Goal: Transaction & Acquisition: Obtain resource

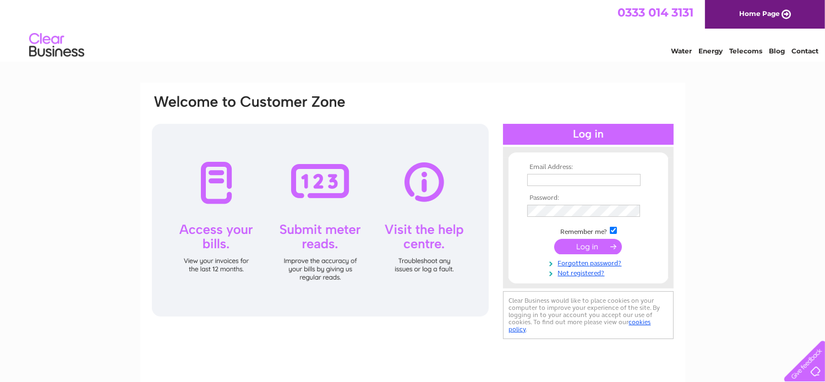
type input "Energy.Management@argyll-bute.gov.uk"
click at [581, 249] on input "submit" at bounding box center [588, 246] width 68 height 15
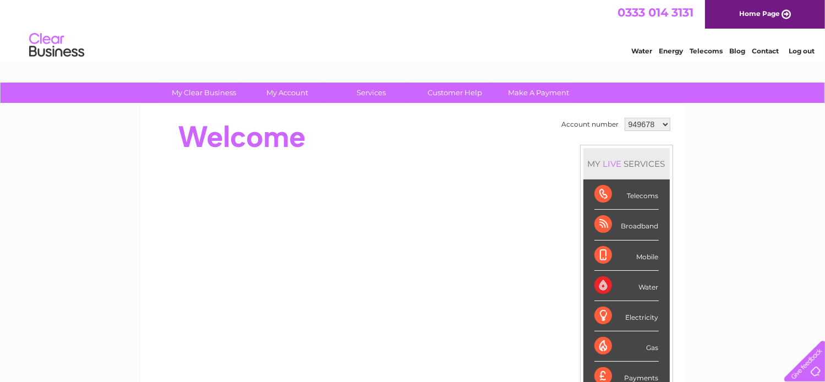
click at [667, 122] on select "949678 953725 1108767 1125944" at bounding box center [648, 124] width 46 height 13
click at [625, 118] on select "949678 953725 1108767 1125944" at bounding box center [648, 124] width 46 height 13
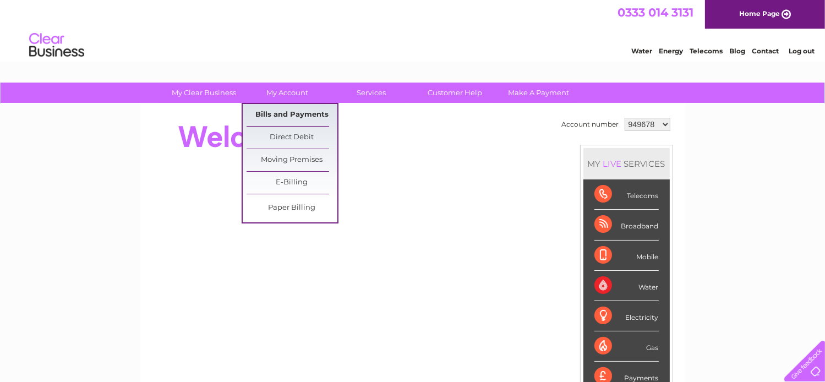
click at [288, 113] on link "Bills and Payments" at bounding box center [292, 115] width 91 height 22
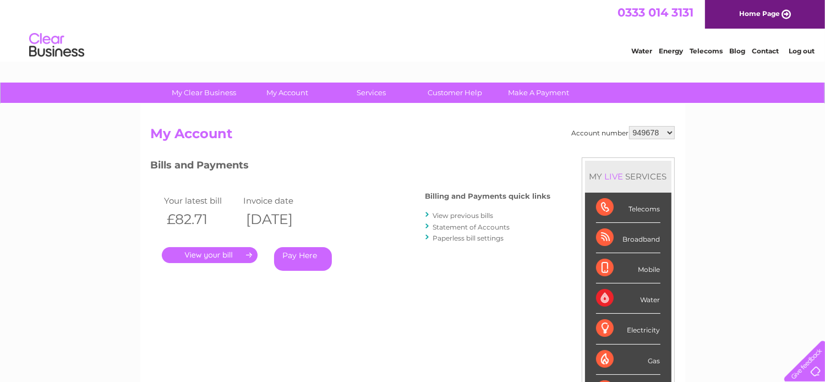
click at [194, 249] on link "." at bounding box center [210, 255] width 96 height 16
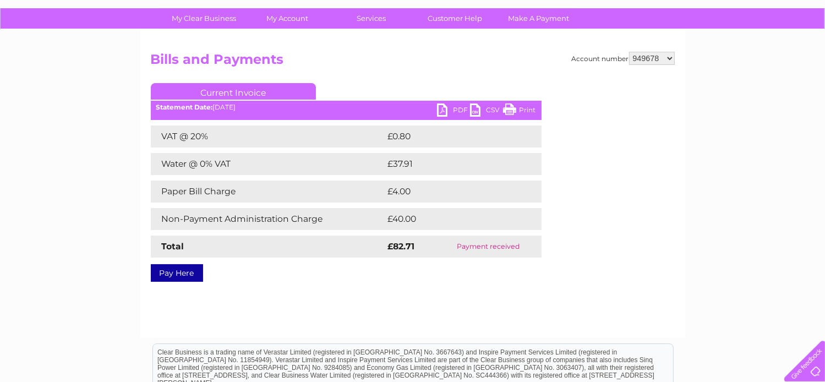
scroll to position [55, 0]
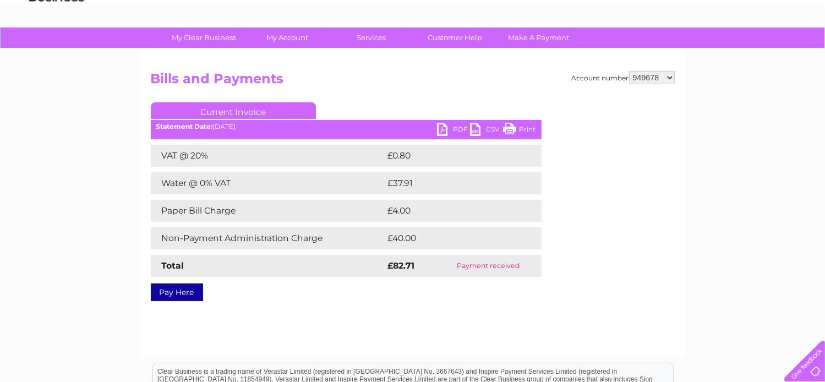
click at [452, 128] on link "PDF" at bounding box center [453, 131] width 33 height 16
click at [665, 78] on select "949678 953725 1108767 1125944" at bounding box center [652, 77] width 46 height 13
select select "953725"
click at [630, 71] on select "949678 953725 1108767 1125944" at bounding box center [652, 77] width 46 height 13
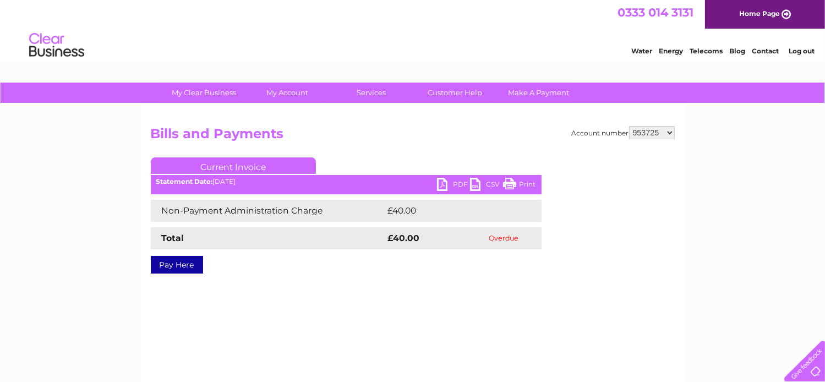
click at [458, 184] on link "PDF" at bounding box center [453, 186] width 33 height 16
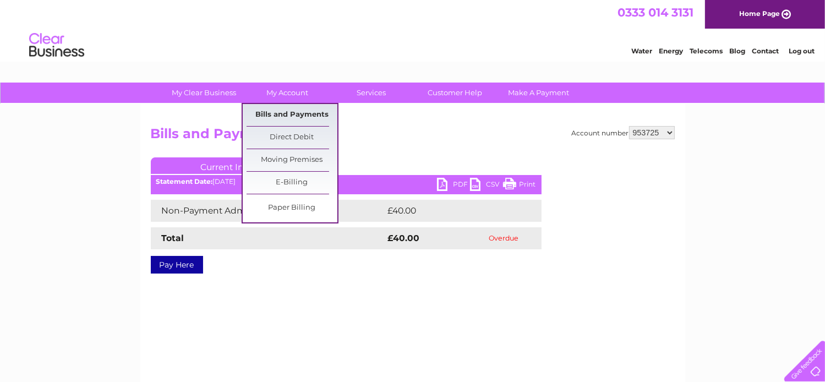
click at [272, 107] on link "Bills and Payments" at bounding box center [292, 115] width 91 height 22
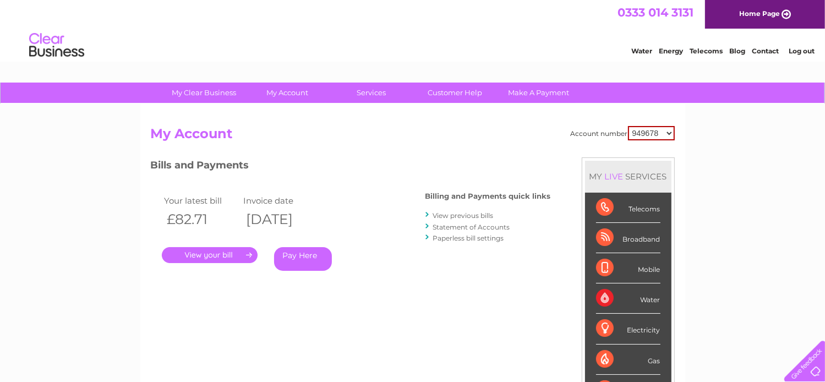
click at [652, 133] on select "949678 953725 1108767 1125944" at bounding box center [651, 133] width 47 height 14
select select "953725"
click at [629, 126] on select "949678 953725 1108767 1125944" at bounding box center [651, 133] width 47 height 14
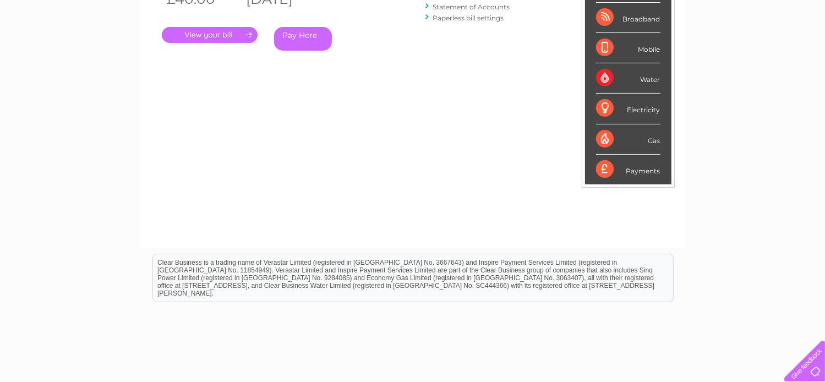
scroll to position [55, 0]
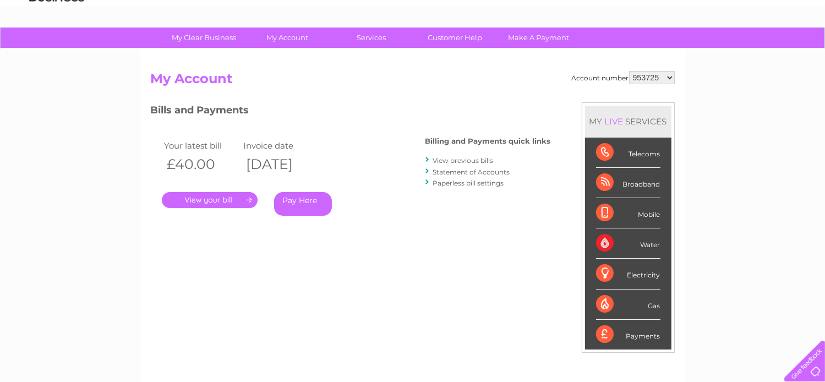
click at [211, 203] on link "." at bounding box center [210, 200] width 96 height 16
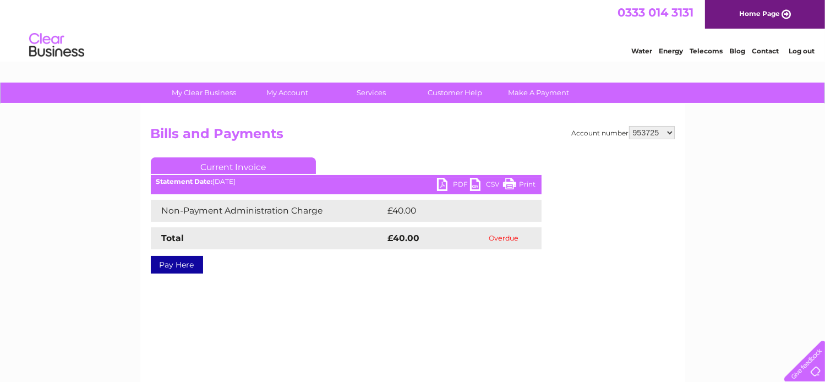
click at [455, 180] on link "PDF" at bounding box center [453, 186] width 33 height 16
click at [458, 182] on link "PDF" at bounding box center [453, 186] width 33 height 16
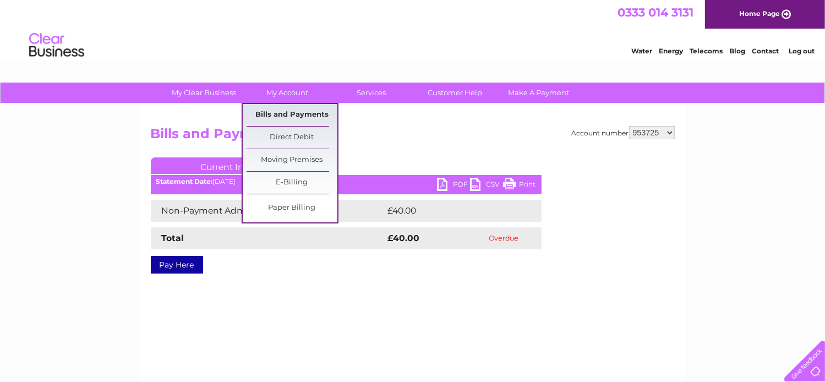
click at [286, 117] on link "Bills and Payments" at bounding box center [292, 115] width 91 height 22
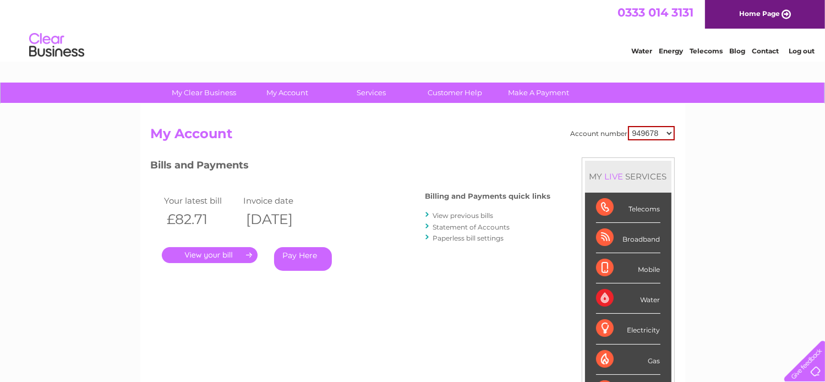
click at [657, 129] on select "949678 953725 1108767 1125944" at bounding box center [651, 133] width 47 height 14
select select "953725"
click at [629, 126] on select "949678 953725 1108767 1125944" at bounding box center [651, 133] width 47 height 14
click at [450, 225] on link "Statement of Accounts" at bounding box center [471, 227] width 77 height 8
click at [655, 127] on select "949678 953725 1108767 1125944" at bounding box center [652, 132] width 46 height 13
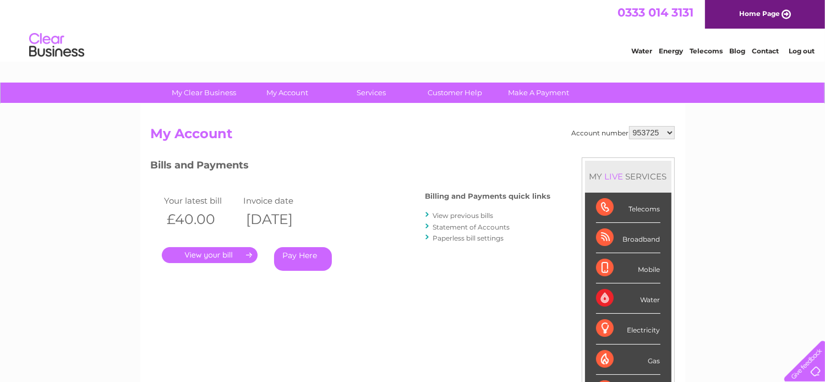
select select "1108767"
click at [630, 126] on select "949678 953725 1108767 1125944" at bounding box center [652, 132] width 46 height 13
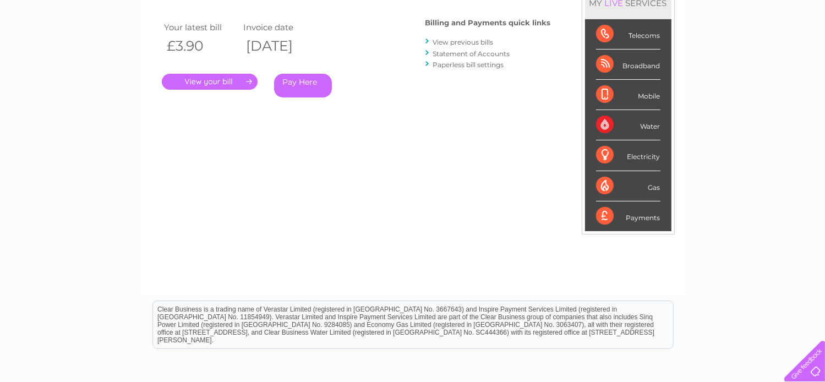
scroll to position [44, 0]
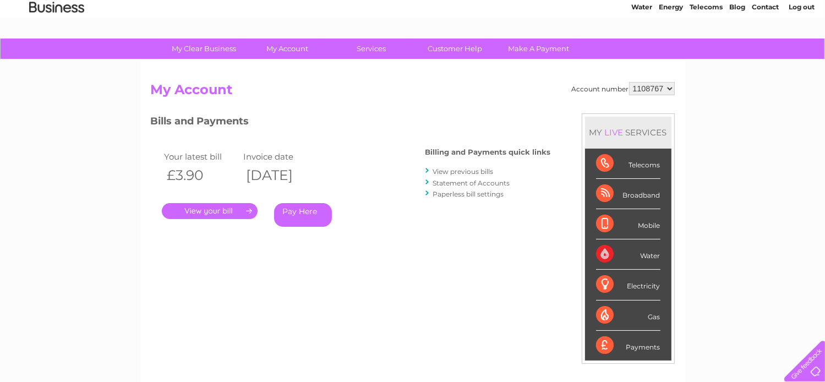
click at [642, 91] on select "949678 953725 1108767 1125944" at bounding box center [652, 88] width 46 height 13
click at [630, 82] on select "949678 953725 1108767 1125944" at bounding box center [652, 88] width 46 height 13
click at [233, 212] on link "." at bounding box center [210, 211] width 96 height 16
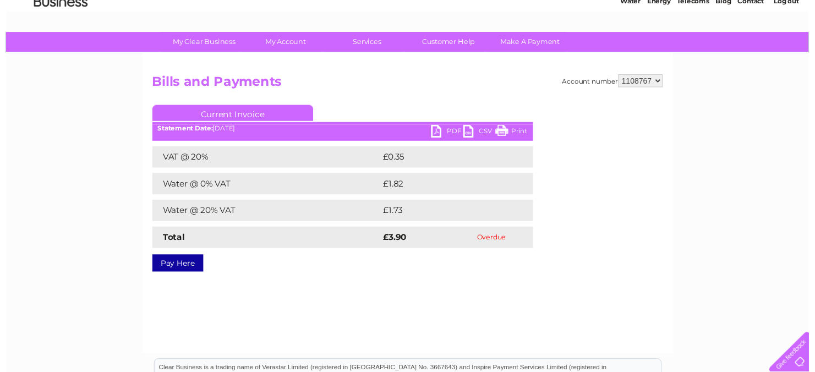
scroll to position [50, 0]
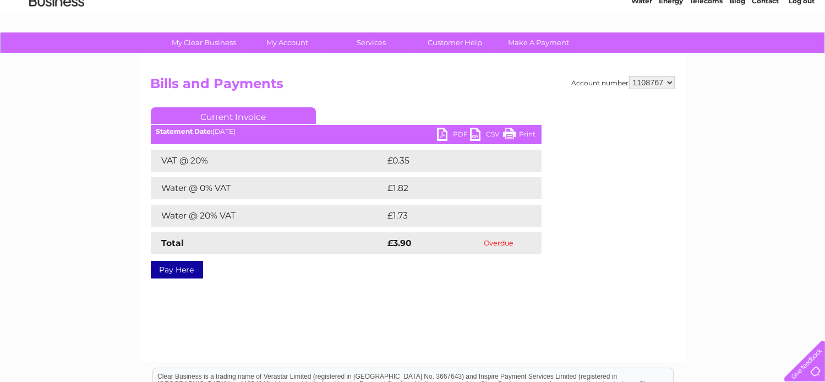
click at [454, 130] on link "PDF" at bounding box center [453, 136] width 33 height 16
click at [636, 81] on select "949678 953725 1108767 1125944" at bounding box center [652, 82] width 46 height 13
select select "1125944"
click at [630, 76] on select "949678 953725 1108767 1125944" at bounding box center [652, 82] width 46 height 13
click at [455, 129] on link "PDF" at bounding box center [453, 136] width 33 height 16
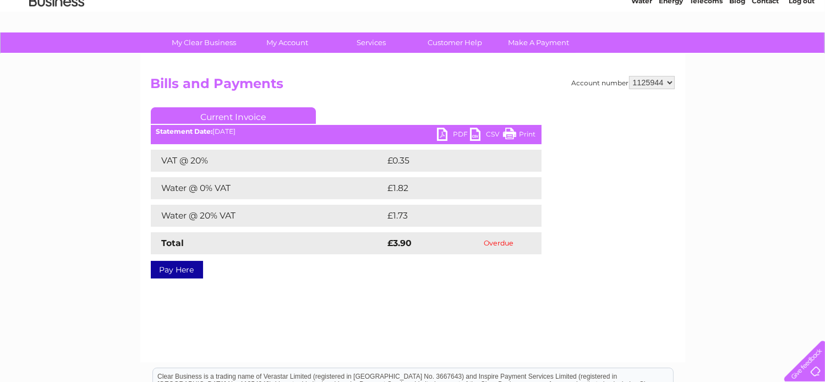
click at [646, 79] on select "949678 953725 1108767 1125944" at bounding box center [652, 82] width 46 height 13
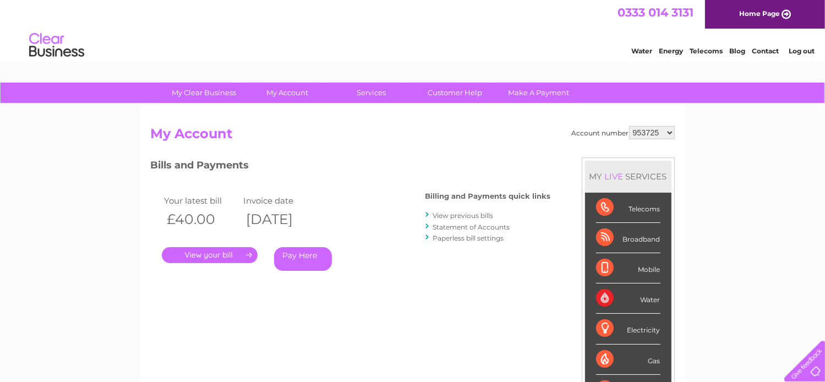
click at [645, 134] on select "949678 953725 1108767 1125944" at bounding box center [652, 132] width 46 height 13
click at [630, 126] on select "949678 953725 1108767 1125944" at bounding box center [652, 132] width 46 height 13
click at [236, 250] on link "." at bounding box center [210, 255] width 96 height 16
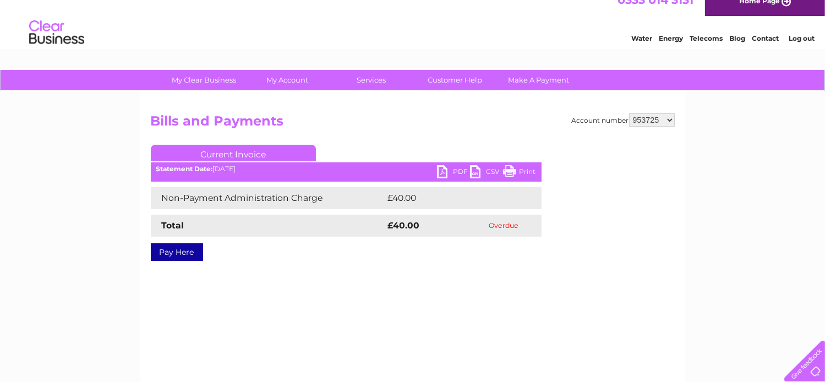
scroll to position [10, 0]
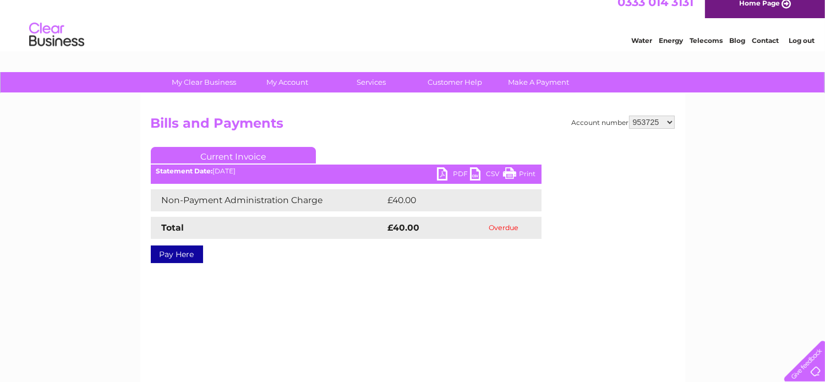
click at [446, 171] on link "PDF" at bounding box center [453, 175] width 33 height 16
click at [238, 157] on link "Current Invoice" at bounding box center [233, 155] width 165 height 17
click at [359, 154] on ul "Current Invoice" at bounding box center [346, 157] width 391 height 20
click at [50, 30] on img at bounding box center [57, 35] width 56 height 34
click at [766, 2] on link "Home Page" at bounding box center [765, 4] width 120 height 29
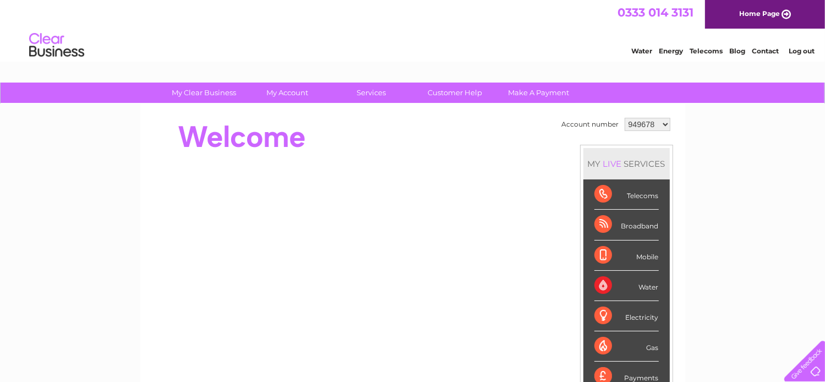
click at [649, 125] on select "949678 953725 1108767 1125944" at bounding box center [648, 124] width 46 height 13
select select "953725"
click at [625, 118] on select "949678 953725 1108767 1125944" at bounding box center [648, 124] width 46 height 13
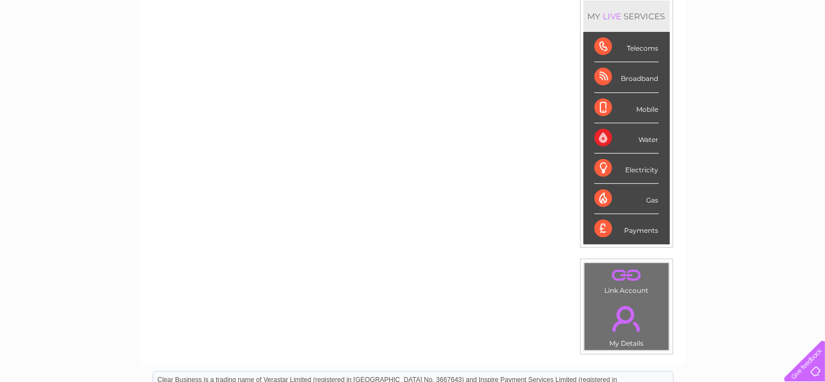
scroll to position [148, 0]
click at [624, 338] on td ". My Details" at bounding box center [626, 323] width 85 height 54
click at [621, 319] on link "." at bounding box center [626, 318] width 79 height 39
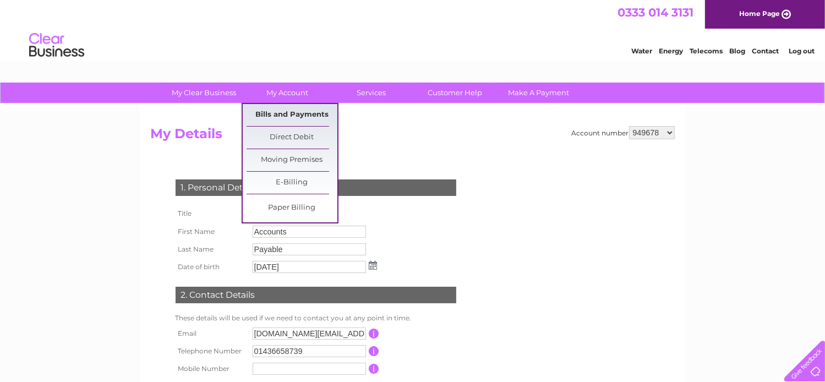
click at [282, 113] on link "Bills and Payments" at bounding box center [292, 115] width 91 height 22
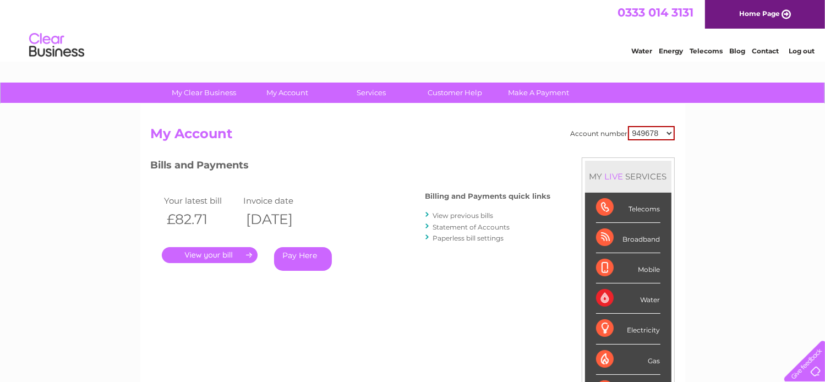
click at [451, 212] on link "View previous bills" at bounding box center [463, 215] width 61 height 8
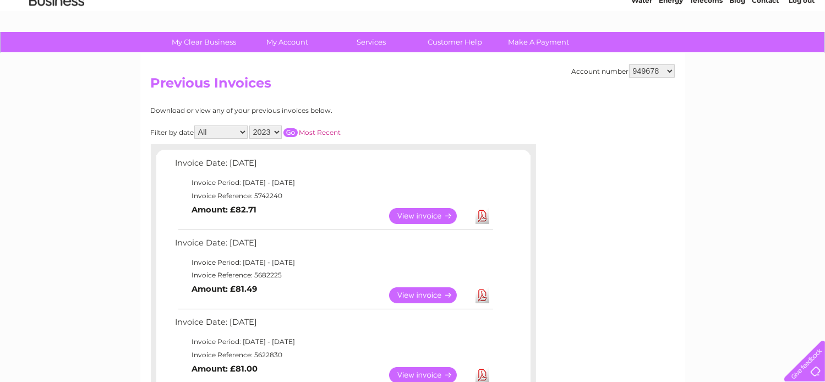
scroll to position [52, 0]
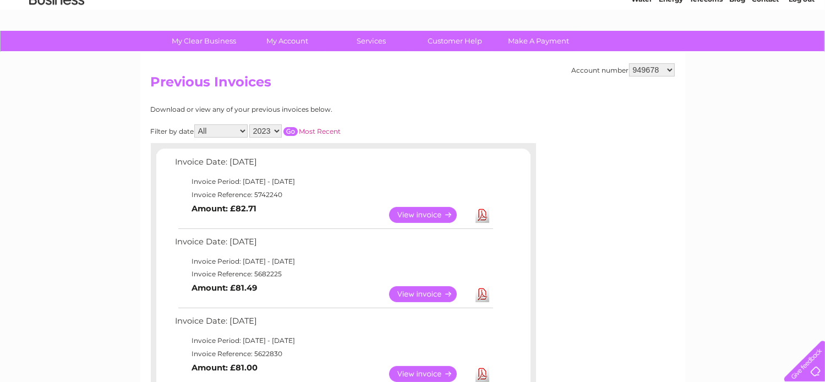
click at [654, 72] on select "949678 953725 1108767 1125944" at bounding box center [652, 69] width 46 height 13
select select "953725"
click at [630, 63] on select "949678 953725 1108767 1125944" at bounding box center [652, 69] width 46 height 13
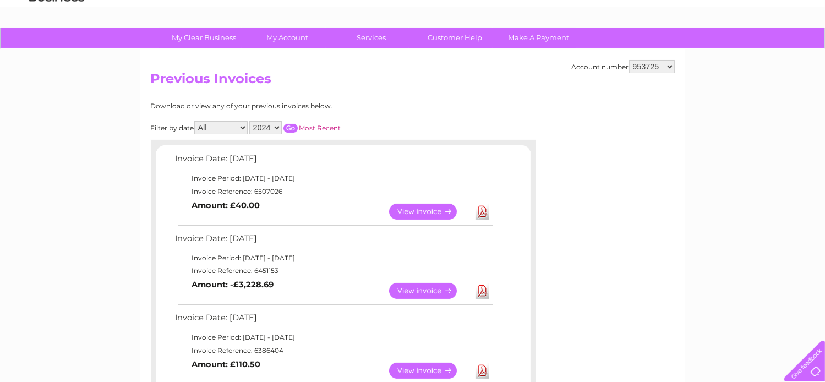
scroll to position [72, 0]
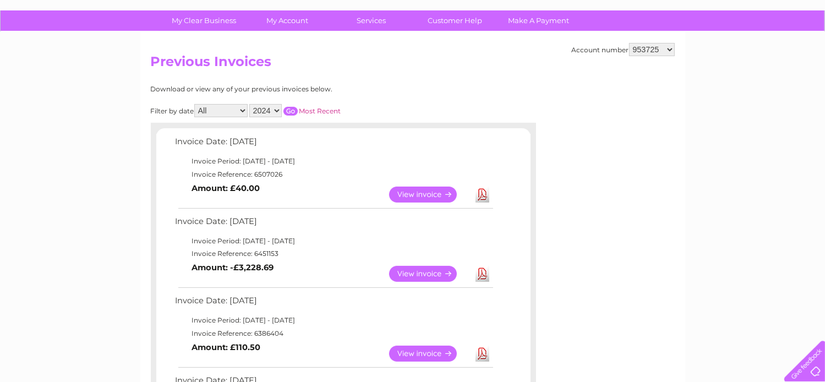
click at [421, 273] on link "View" at bounding box center [429, 274] width 81 height 16
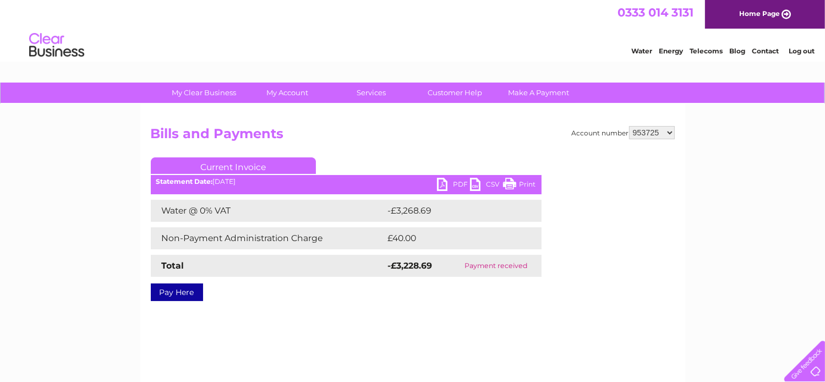
click at [449, 179] on link "PDF" at bounding box center [453, 186] width 33 height 16
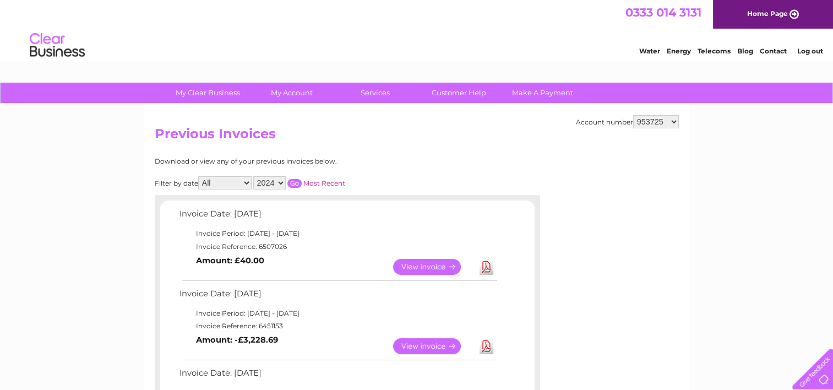
scroll to position [133, 0]
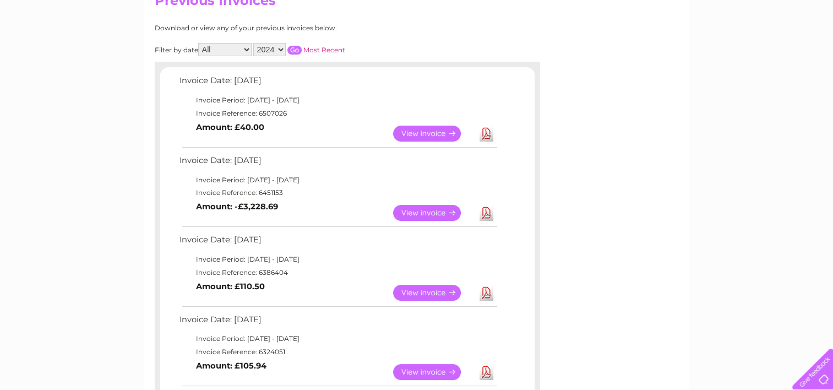
click at [280, 51] on select "2024 2023 2022 2021" at bounding box center [269, 49] width 32 height 13
select select "2021"
click at [254, 43] on select "2024 2023 2022 2021" at bounding box center [269, 49] width 32 height 13
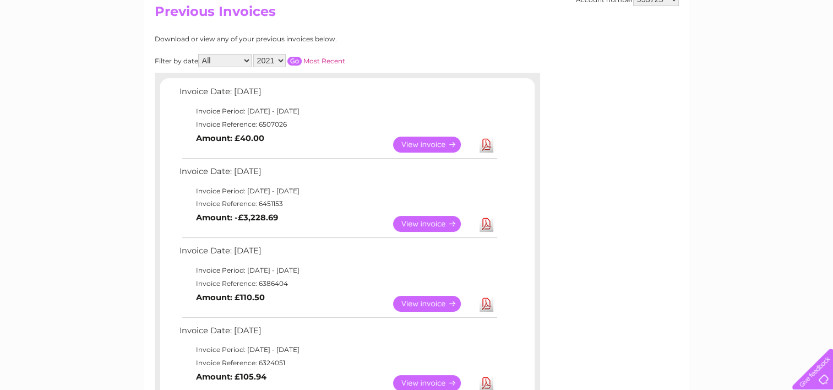
scroll to position [0, 0]
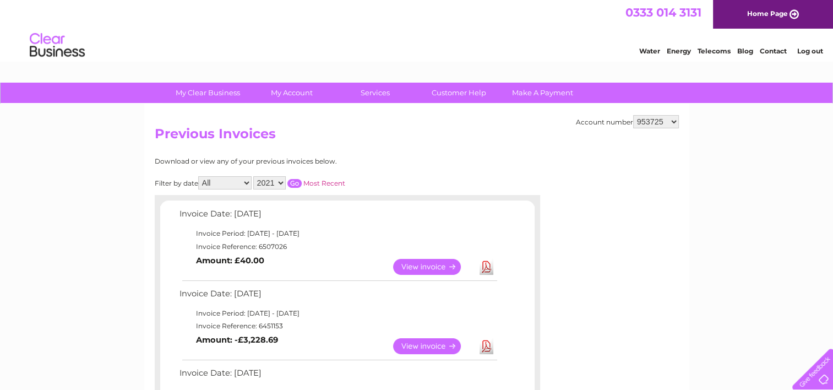
click at [291, 187] on input "button" at bounding box center [294, 183] width 14 height 9
click at [297, 181] on input "button" at bounding box center [294, 183] width 14 height 9
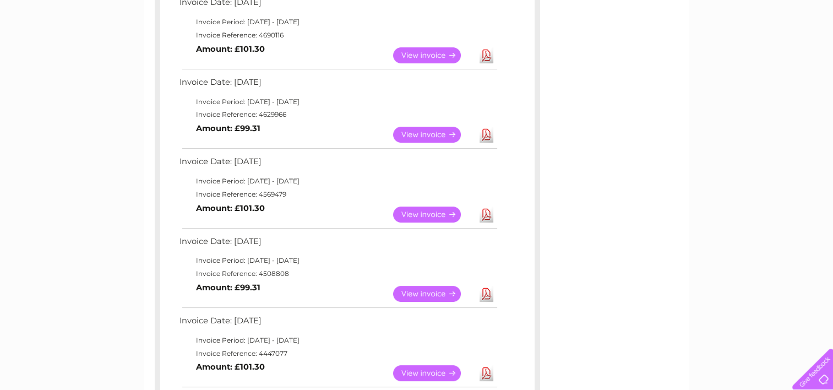
scroll to position [141, 0]
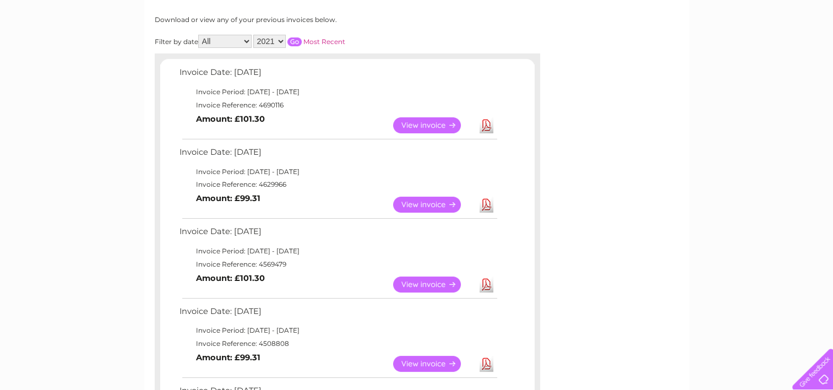
click at [277, 37] on select "2024 2023 2022 2021" at bounding box center [269, 41] width 32 height 13
click at [243, 40] on select "All January February March April May June July August September October Novembe…" at bounding box center [224, 41] width 53 height 13
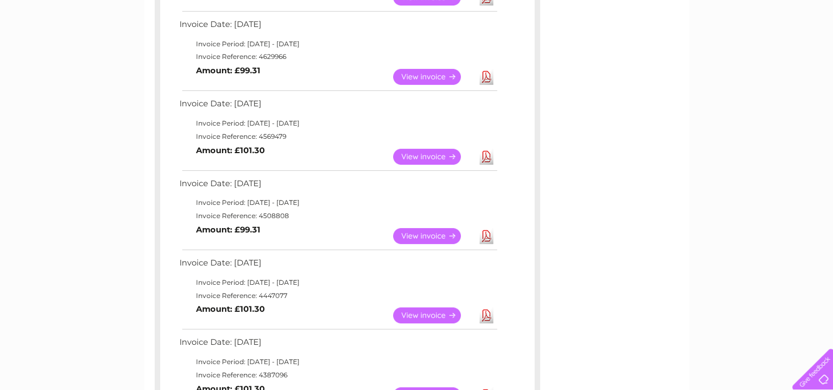
scroll to position [0, 0]
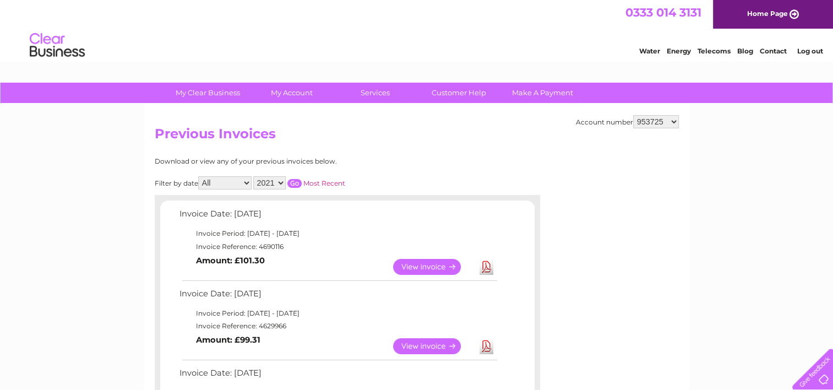
click at [638, 121] on select "949678 953725 1108767 1125944" at bounding box center [656, 121] width 46 height 13
select select "1125944"
click at [634, 115] on select "949678 953725 1108767 1125944" at bounding box center [656, 121] width 46 height 13
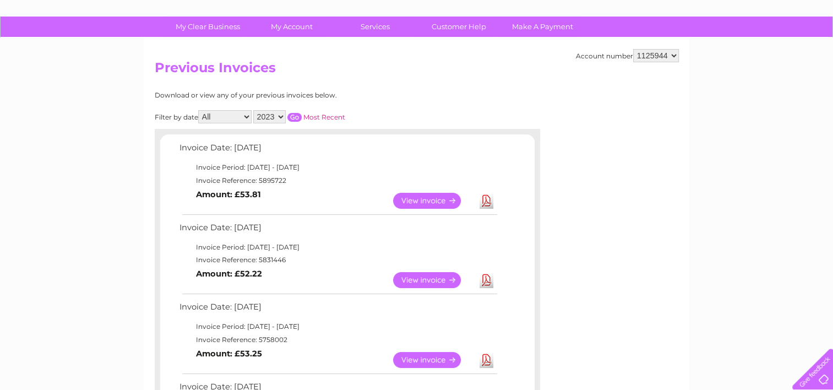
scroll to position [46, 0]
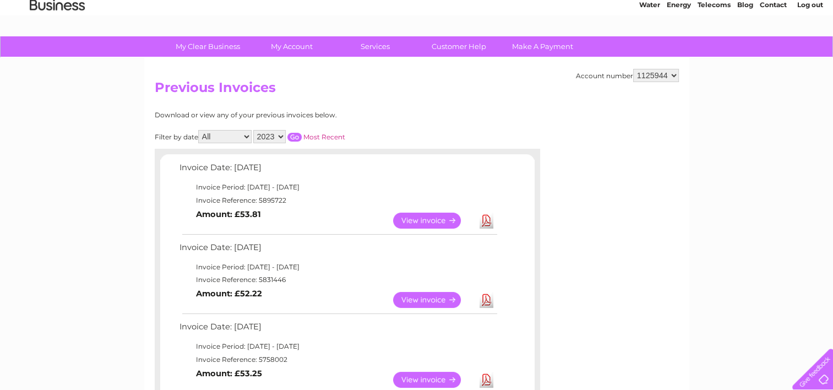
click at [414, 222] on link "View" at bounding box center [433, 220] width 81 height 16
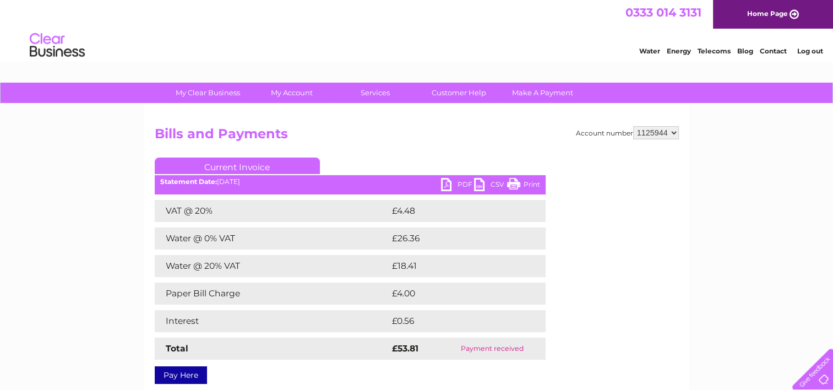
click at [460, 183] on link "PDF" at bounding box center [457, 186] width 33 height 16
click at [647, 134] on select "949678 953725 1108767 1125944" at bounding box center [656, 132] width 46 height 13
select select "1108767"
click at [634, 126] on select "949678 953725 1108767 1125944" at bounding box center [656, 132] width 46 height 13
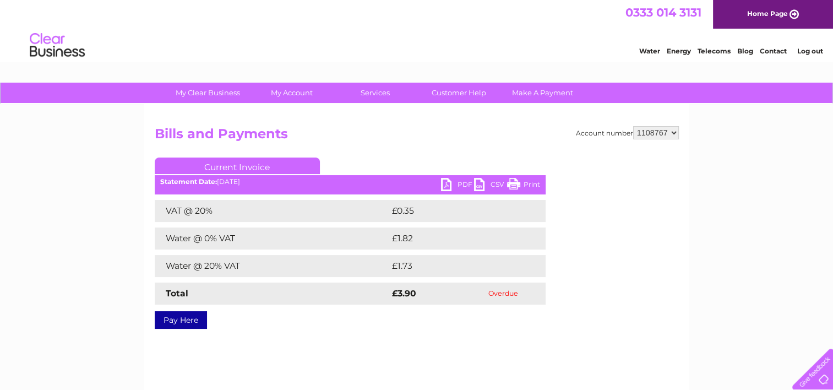
click at [386, 171] on ul "Current Invoice" at bounding box center [350, 167] width 391 height 20
